Goal: Check status: Check status

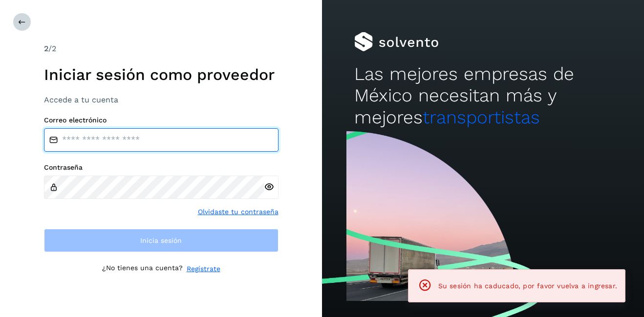
type input "**********"
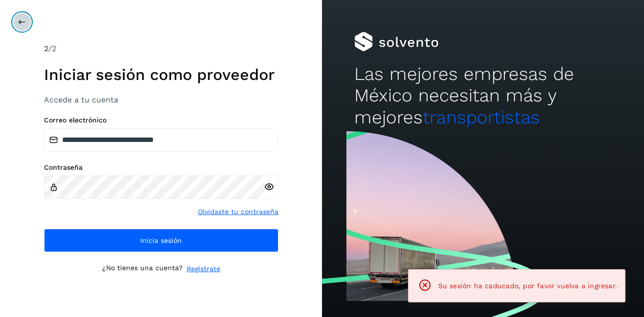
drag, startPoint x: 30, startPoint y: 23, endPoint x: 45, endPoint y: 57, distance: 37.1
click at [29, 22] on button at bounding box center [22, 22] width 19 height 19
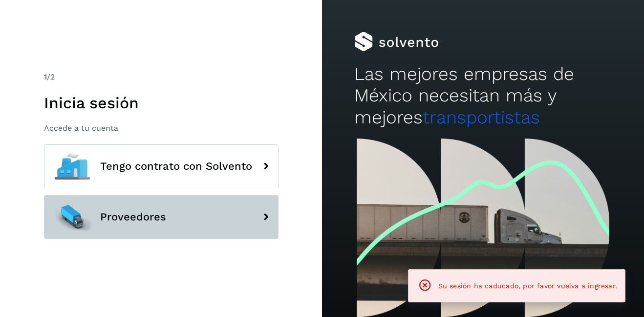
click at [108, 214] on span "Proveedores" at bounding box center [133, 217] width 66 height 12
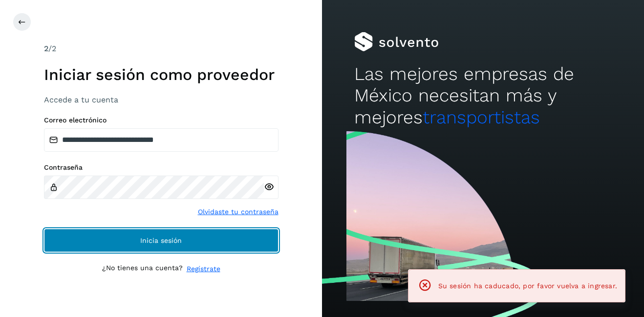
click at [236, 233] on button "Inicia sesión" at bounding box center [161, 240] width 234 height 23
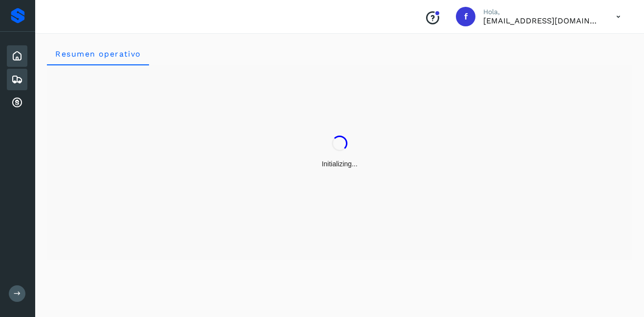
click at [18, 79] on icon at bounding box center [17, 80] width 12 height 12
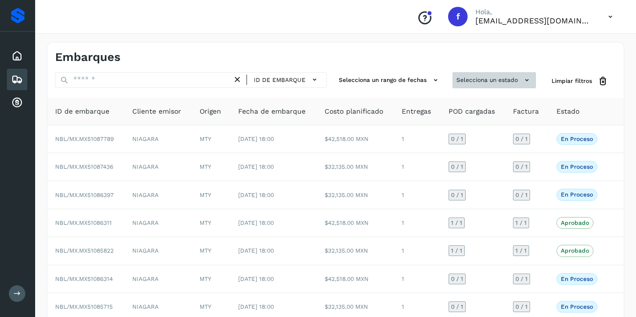
click at [495, 82] on button "Selecciona un estado" at bounding box center [495, 80] width 84 height 16
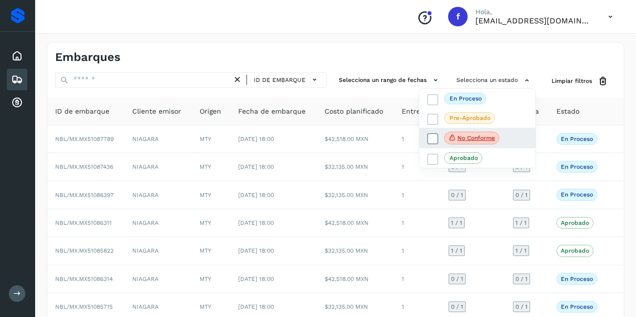
click at [480, 142] on span "No conforme" at bounding box center [471, 138] width 55 height 13
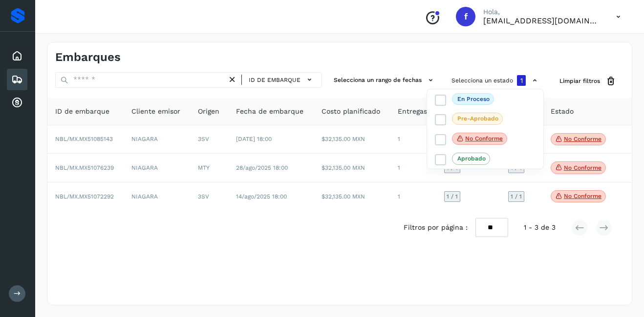
click at [583, 200] on div at bounding box center [322, 158] width 644 height 317
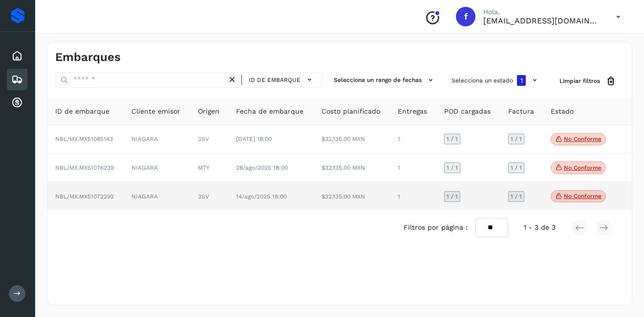
click at [579, 195] on p "No conforme" at bounding box center [583, 196] width 38 height 7
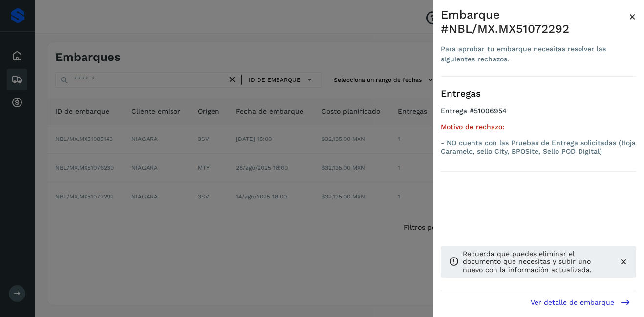
click at [631, 15] on span "×" at bounding box center [631, 17] width 7 height 14
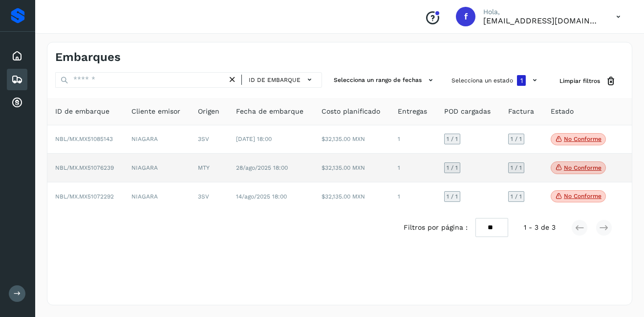
click at [575, 167] on p "No conforme" at bounding box center [583, 168] width 38 height 7
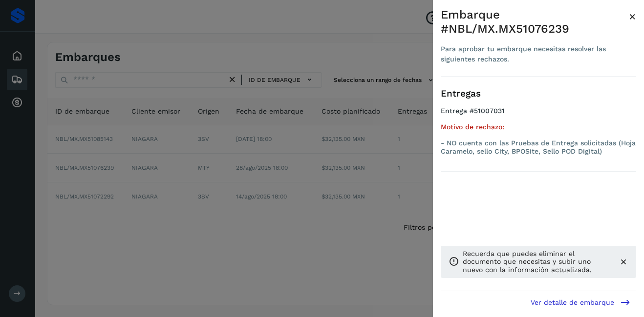
click at [637, 14] on div "Embarque #NBL/MX.MX51076239 Para aprobar tu embarque necesitas resolver las sig…" at bounding box center [538, 166] width 211 height 333
click at [632, 15] on span "×" at bounding box center [631, 17] width 7 height 14
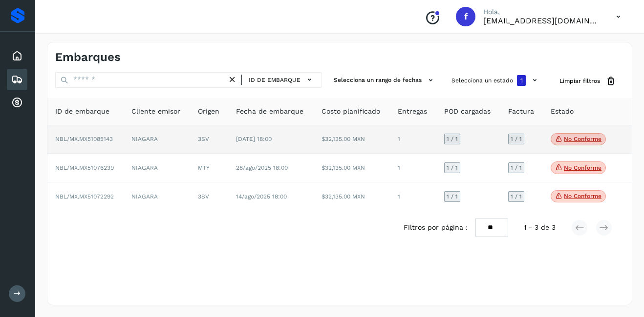
click at [584, 143] on span "No conforme" at bounding box center [577, 139] width 55 height 13
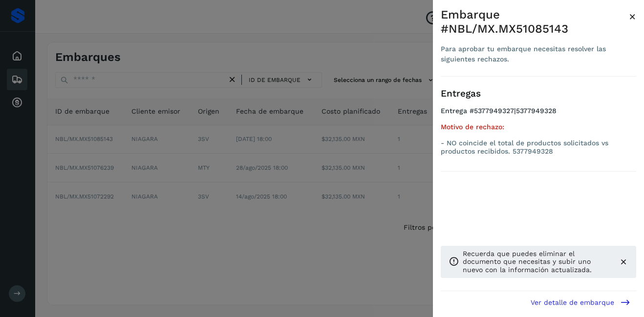
click at [632, 16] on span "×" at bounding box center [631, 17] width 7 height 14
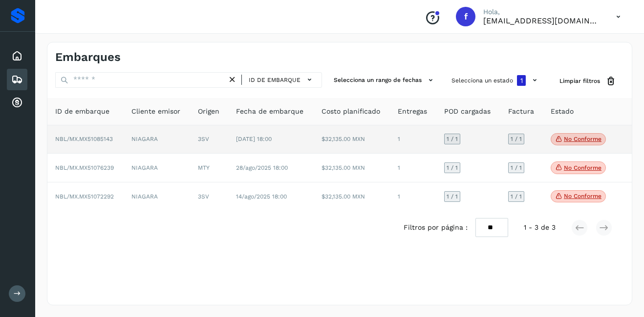
click at [391, 141] on td "1" at bounding box center [413, 139] width 46 height 29
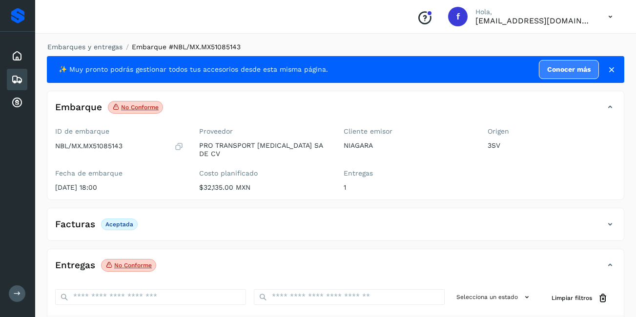
scroll to position [146, 0]
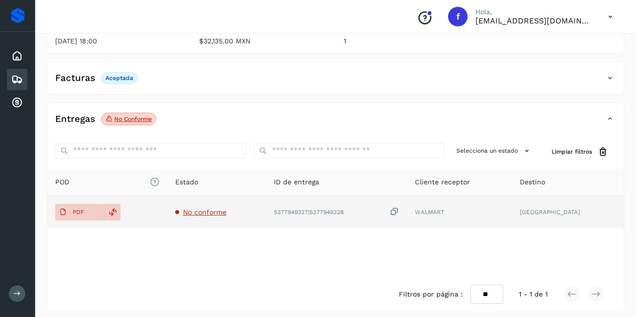
click at [213, 209] on span "No conforme" at bounding box center [204, 213] width 43 height 8
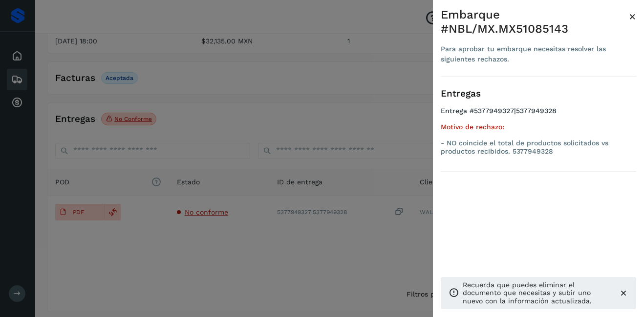
click at [630, 14] on span "×" at bounding box center [631, 17] width 7 height 14
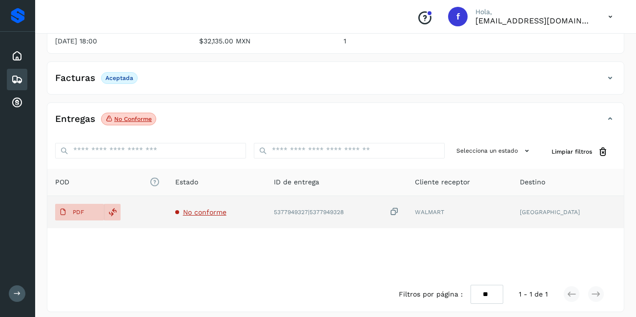
click at [74, 196] on td "PDF" at bounding box center [107, 212] width 120 height 32
click at [78, 209] on p "PDF" at bounding box center [78, 212] width 11 height 7
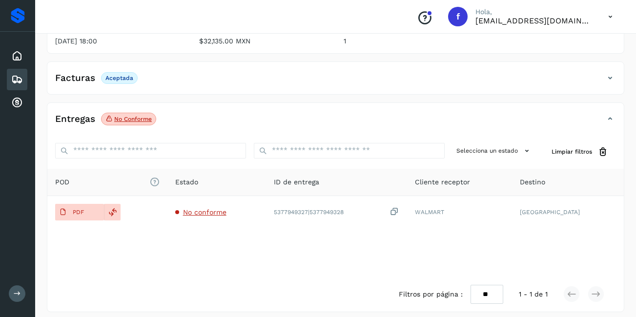
scroll to position [0, 0]
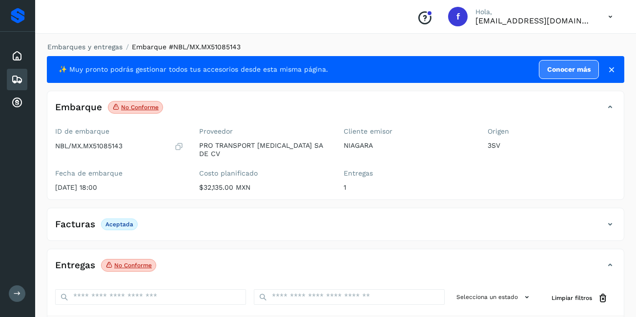
click at [24, 77] on div "Embarques" at bounding box center [17, 79] width 21 height 21
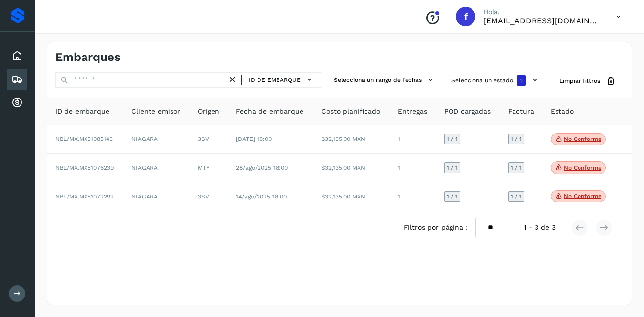
click at [231, 77] on icon at bounding box center [232, 80] width 10 height 10
click at [231, 76] on icon at bounding box center [232, 80] width 10 height 10
click at [520, 79] on span "1" at bounding box center [521, 80] width 2 height 7
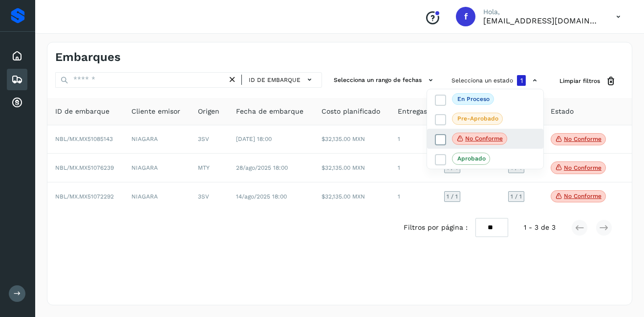
click at [488, 134] on span "No conforme" at bounding box center [479, 139] width 55 height 13
